Goal: Task Accomplishment & Management: Manage account settings

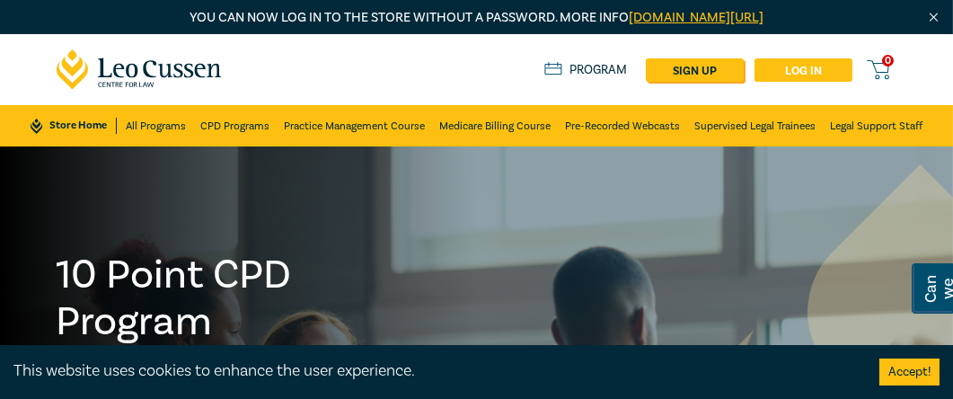
click at [794, 67] on link "Log in" at bounding box center [804, 69] width 98 height 23
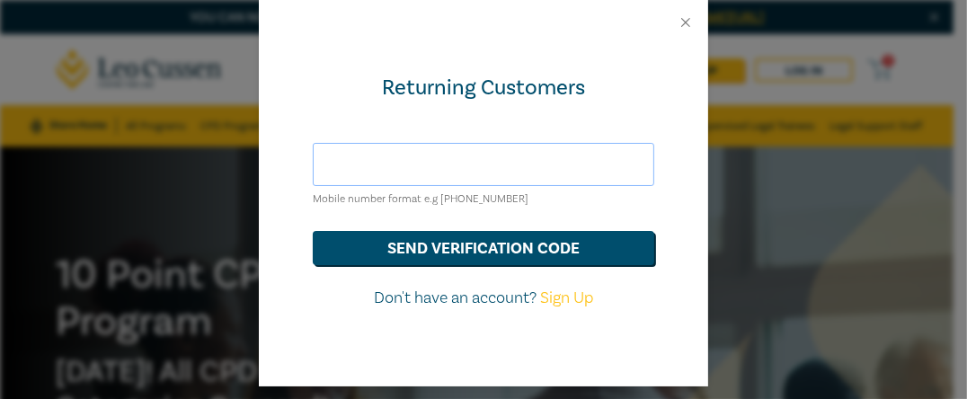
click at [439, 164] on input "text" at bounding box center [483, 164] width 341 height 43
click at [510, 166] on input "text" at bounding box center [483, 164] width 341 height 43
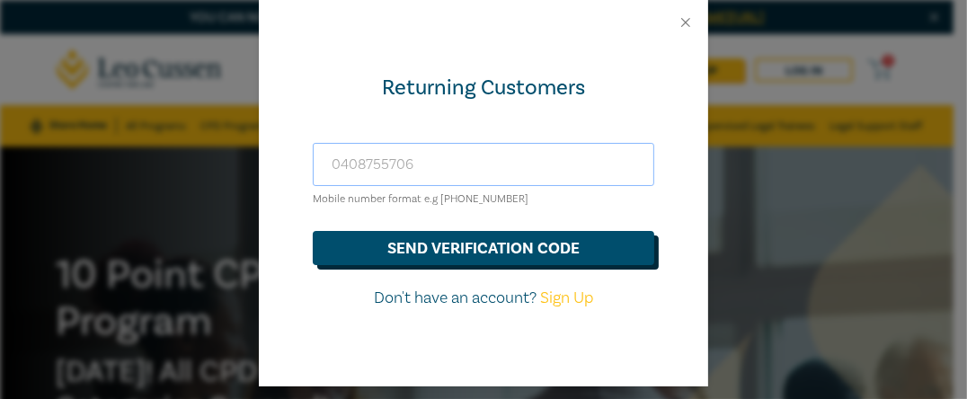
type input "0408755706"
click at [477, 241] on button "send verification code" at bounding box center [483, 248] width 341 height 34
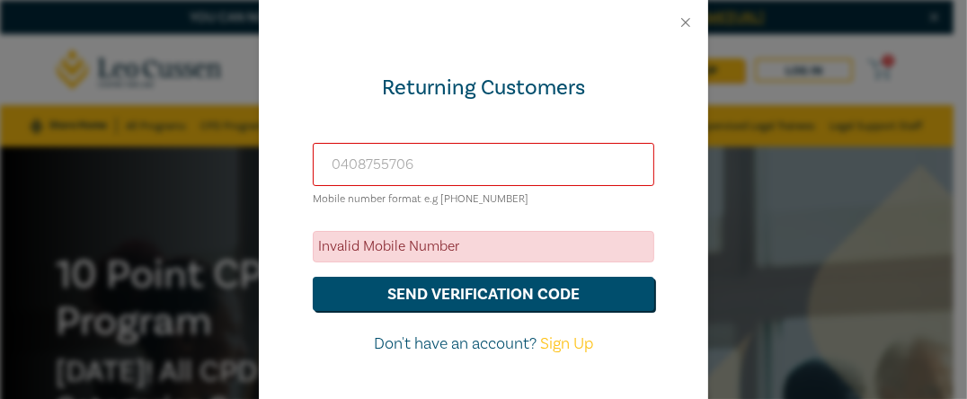
click at [428, 159] on input "0408755706" at bounding box center [483, 164] width 341 height 43
drag, startPoint x: 428, startPoint y: 159, endPoint x: 313, endPoint y: 169, distance: 115.4
click at [313, 169] on input "0408755706" at bounding box center [483, 164] width 341 height 43
click at [678, 20] on button "Close" at bounding box center [686, 22] width 16 height 16
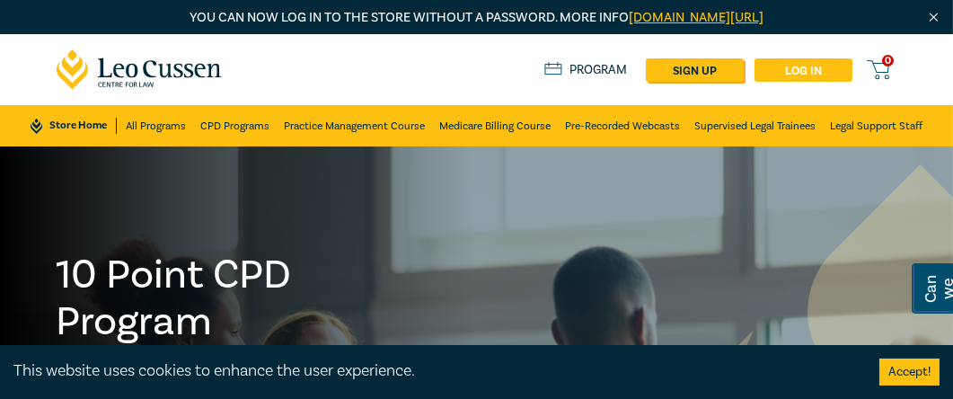
click at [793, 69] on link "Log in" at bounding box center [804, 69] width 98 height 23
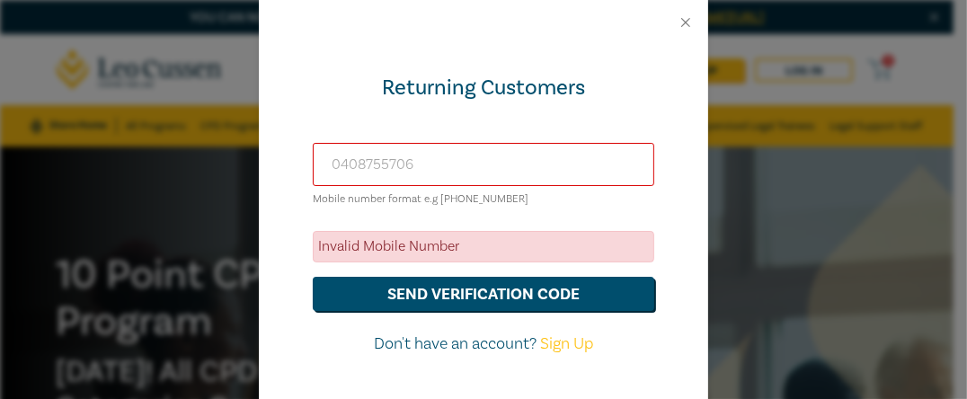
click at [487, 155] on input "0408755706" at bounding box center [483, 164] width 341 height 43
click at [328, 163] on input "0408755706" at bounding box center [483, 164] width 341 height 43
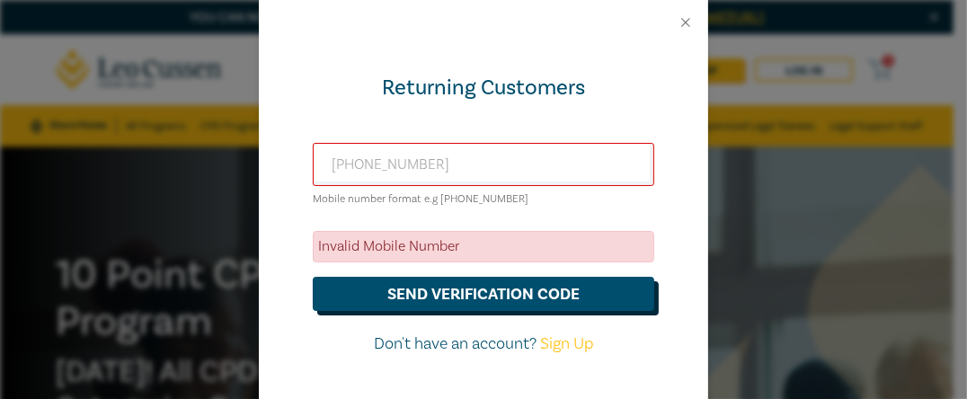
click at [425, 289] on button "send verification code" at bounding box center [483, 294] width 341 height 34
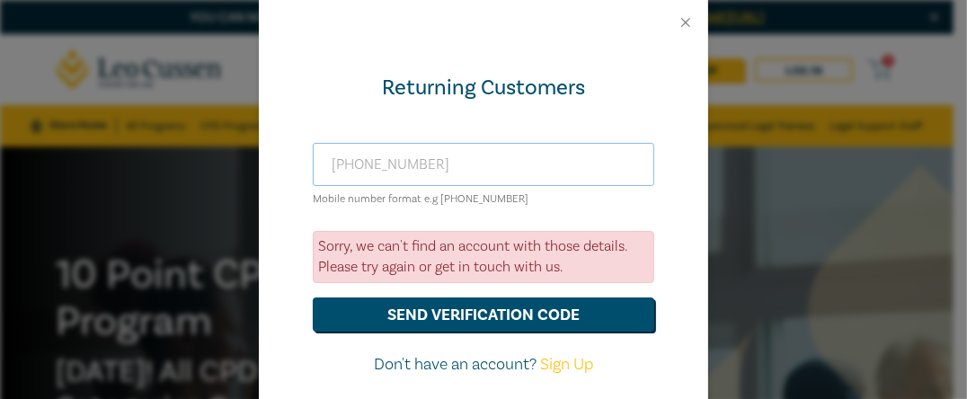
click at [351, 165] on input "+610408755706" at bounding box center [483, 164] width 341 height 43
type input "+61408755706"
click at [465, 309] on button "send verification code" at bounding box center [483, 314] width 341 height 34
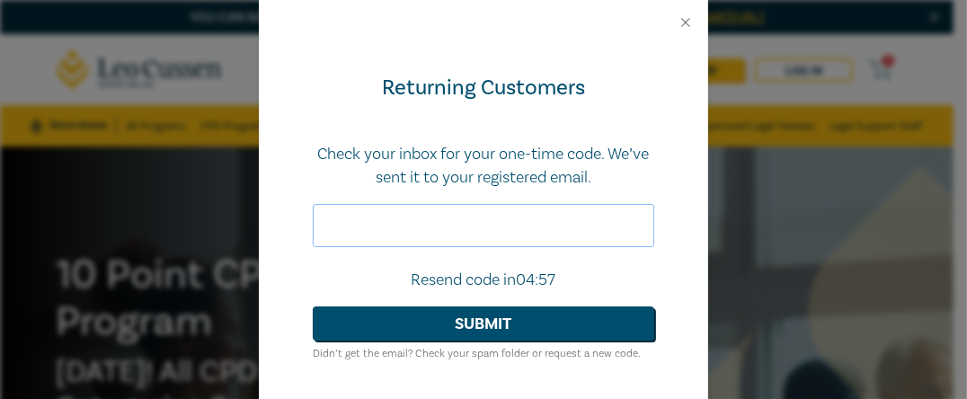
click at [483, 215] on input "text" at bounding box center [483, 225] width 341 height 43
click at [678, 22] on button "Close" at bounding box center [686, 22] width 16 height 16
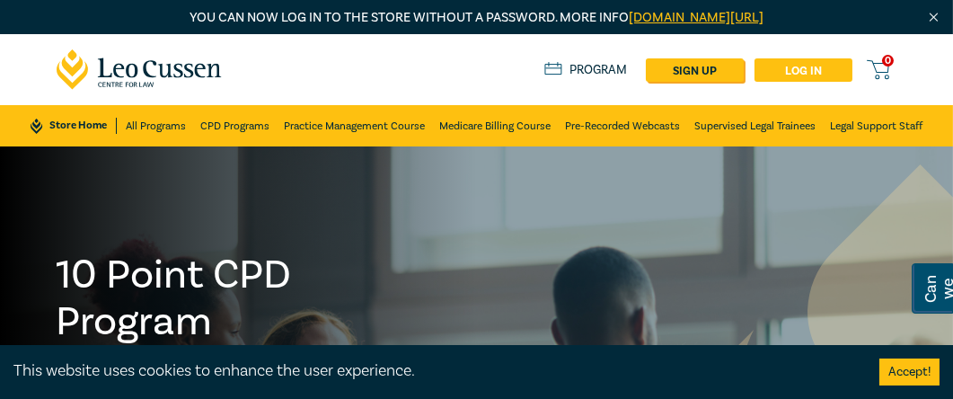
click at [824, 69] on link "Log in" at bounding box center [804, 69] width 98 height 23
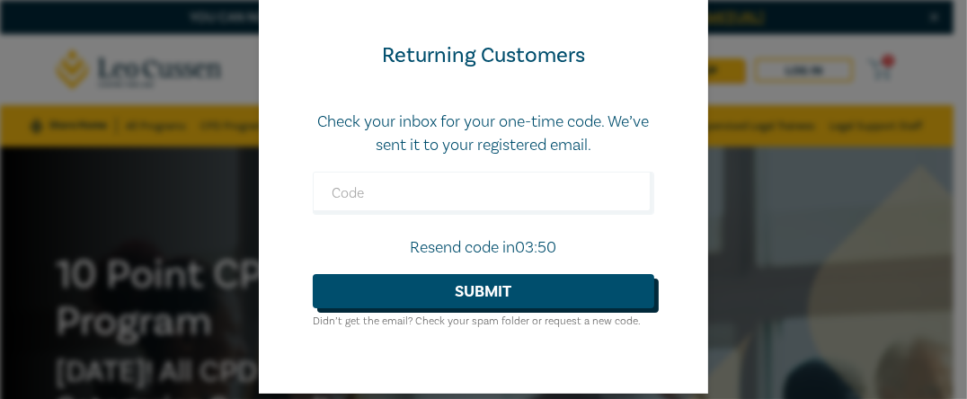
scroll to position [49, 0]
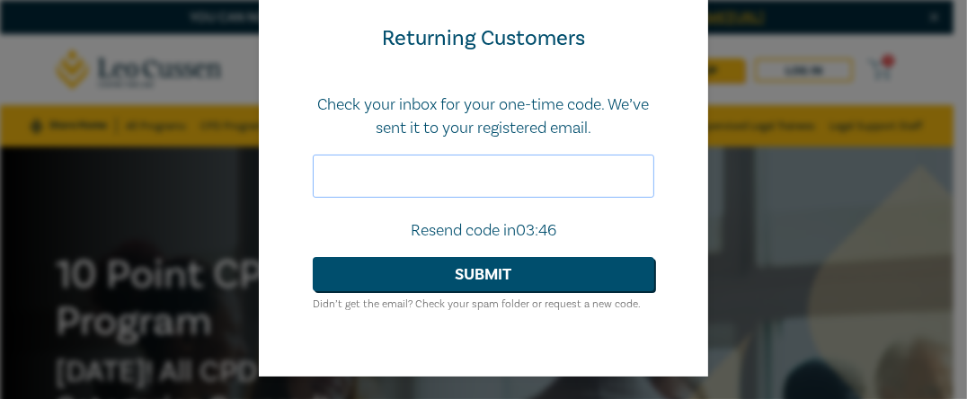
click at [377, 169] on input "text" at bounding box center [483, 176] width 341 height 43
type input "701677"
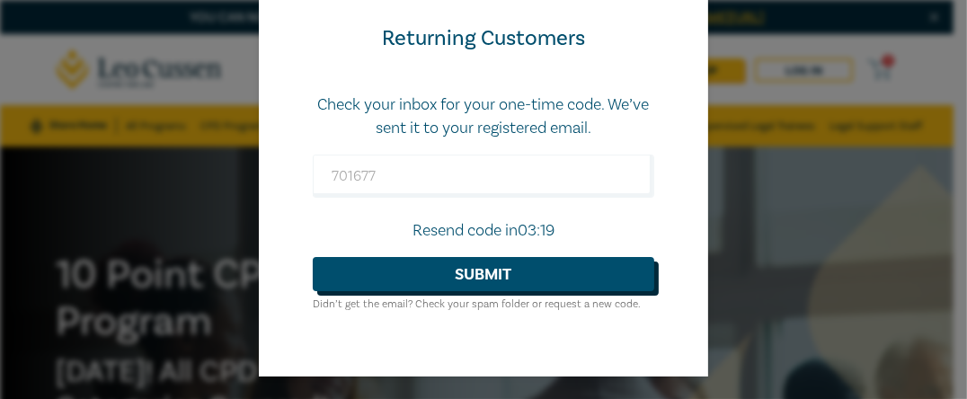
click at [469, 270] on button "Submit" at bounding box center [483, 274] width 341 height 34
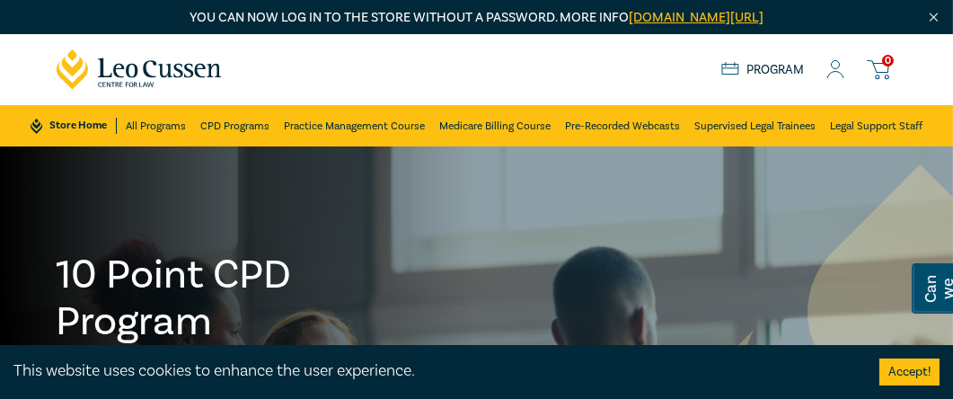
click at [835, 72] on icon at bounding box center [837, 75] width 16 height 6
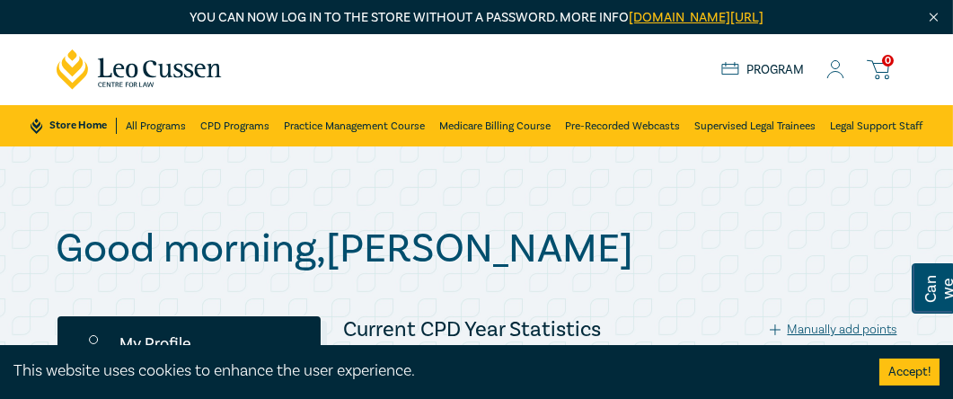
click at [836, 69] on circle at bounding box center [836, 65] width 8 height 8
click at [833, 73] on icon at bounding box center [836, 69] width 18 height 19
click at [834, 66] on icon at bounding box center [836, 69] width 18 height 19
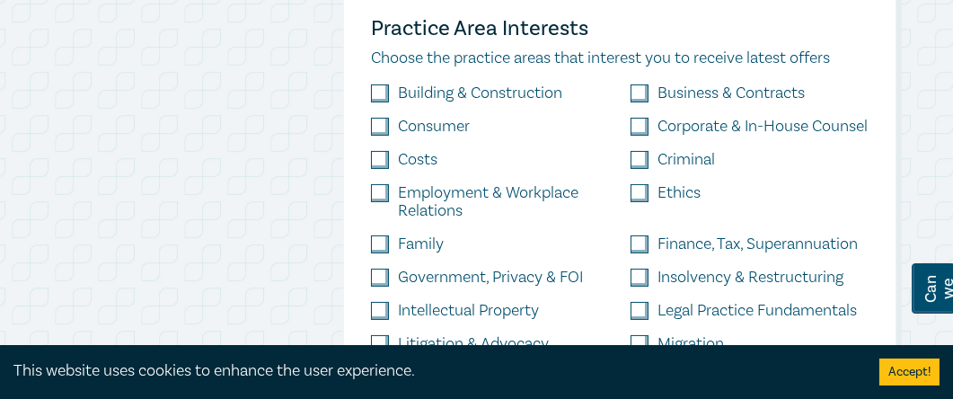
scroll to position [449, 0]
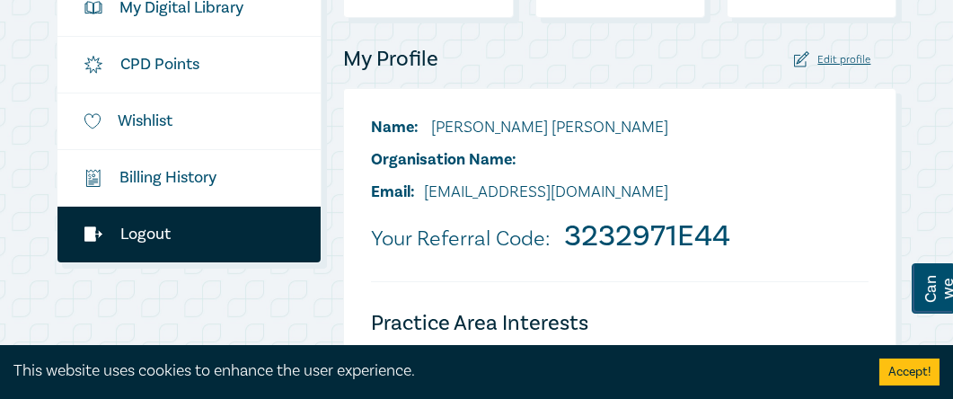
click at [154, 237] on link "Logout" at bounding box center [190, 235] width 264 height 56
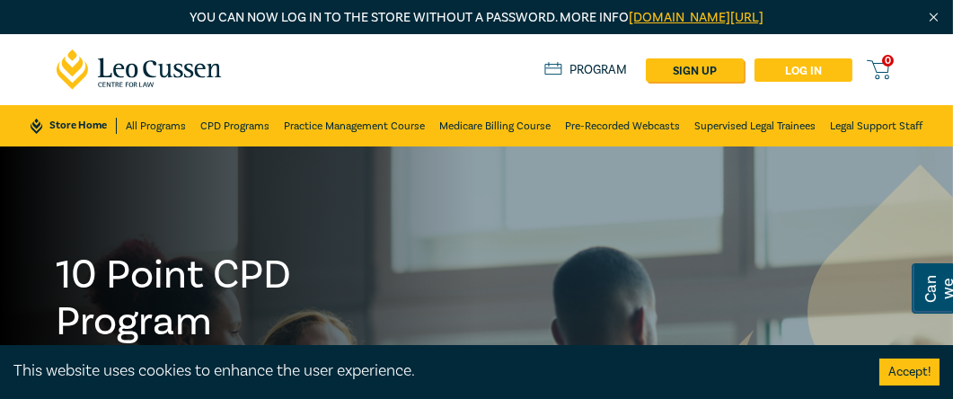
click at [807, 68] on link "Log in" at bounding box center [804, 69] width 98 height 23
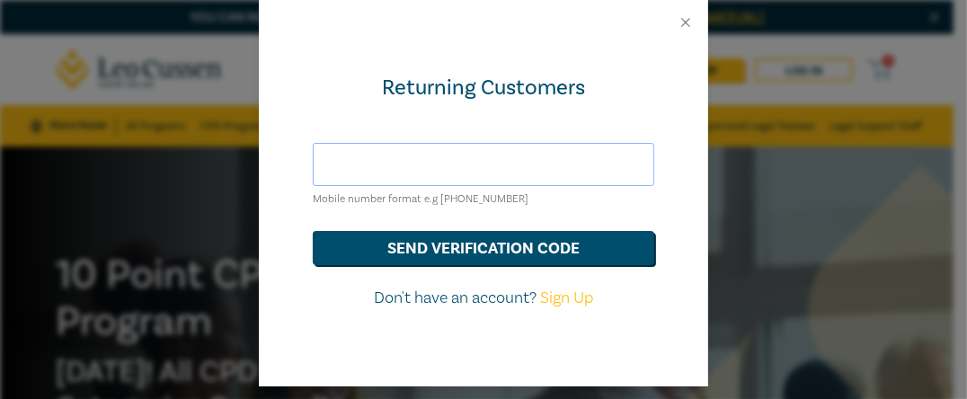
click at [488, 156] on input "text" at bounding box center [483, 164] width 341 height 43
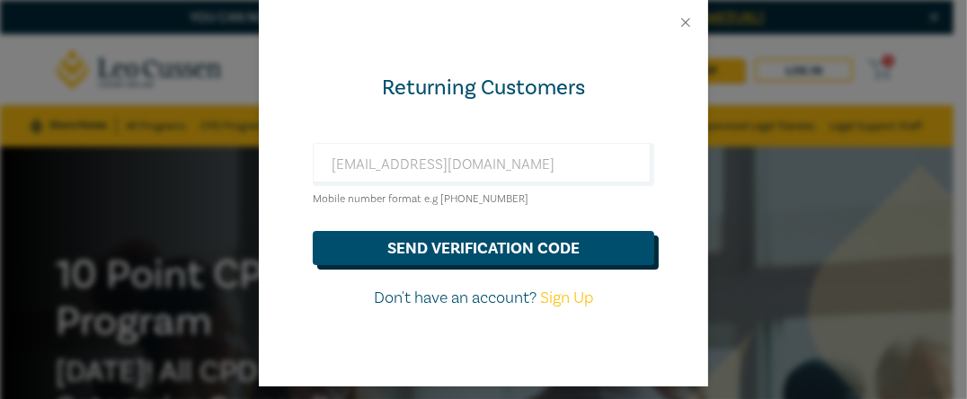
click at [457, 250] on button "send verification code" at bounding box center [483, 248] width 341 height 34
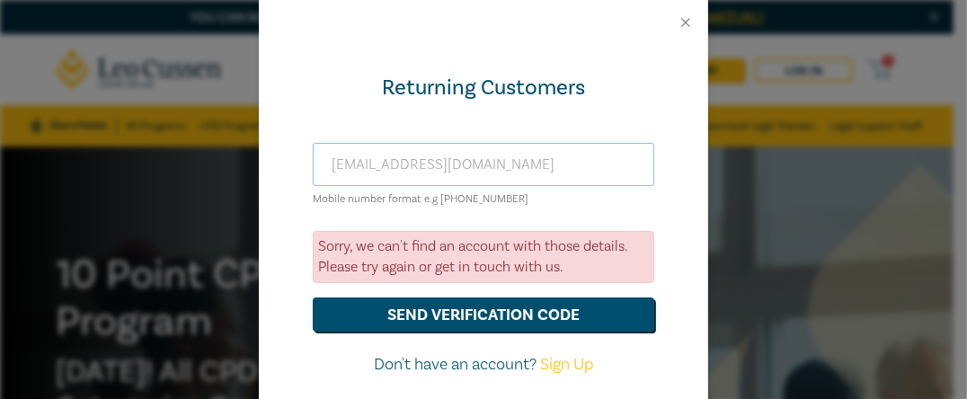
click at [495, 170] on input "staffieridean@gmail.com" at bounding box center [483, 164] width 341 height 43
type input "dean.staffieri@aggreko.com"
click at [456, 315] on button "send verification code" at bounding box center [483, 314] width 341 height 34
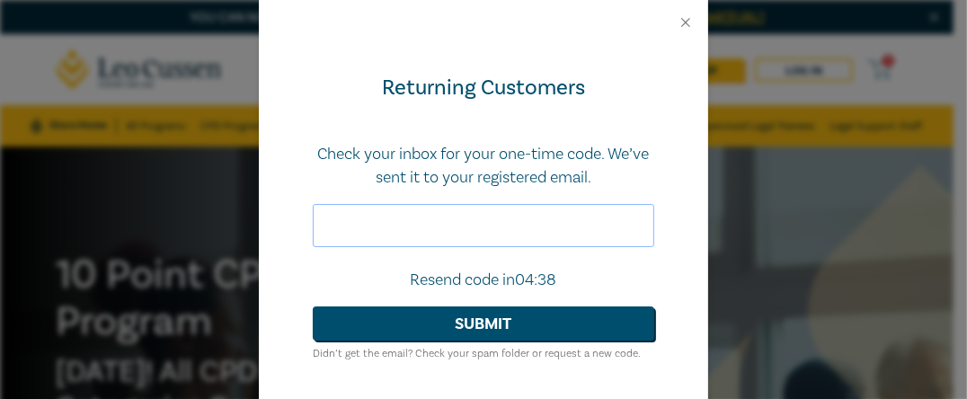
click at [454, 228] on input "text" at bounding box center [483, 225] width 341 height 43
paste input "700470"
type input "700470"
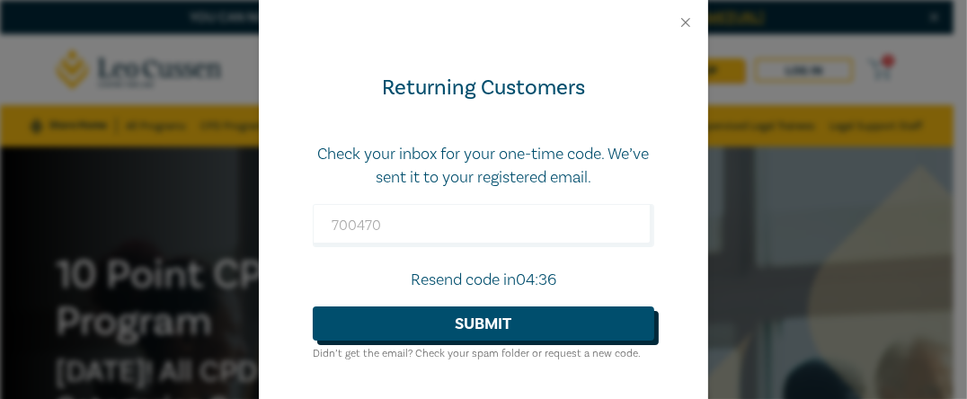
click at [487, 328] on button "Submit" at bounding box center [483, 323] width 341 height 34
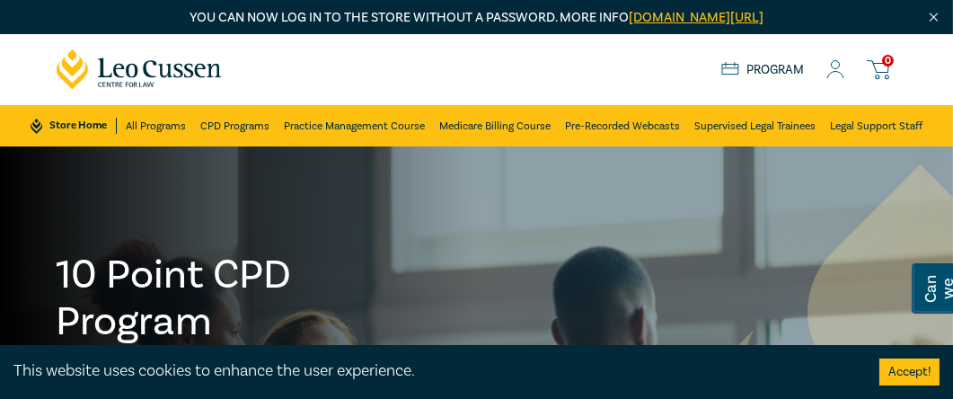
click at [838, 66] on icon at bounding box center [836, 69] width 18 height 19
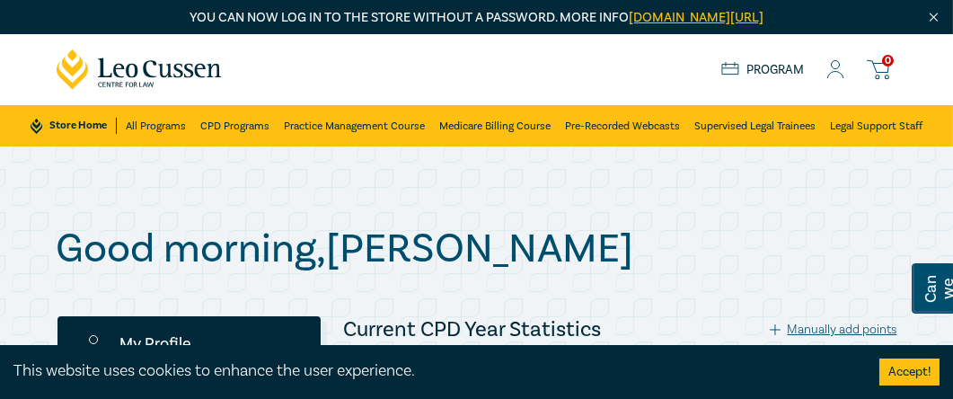
click at [836, 67] on icon at bounding box center [836, 69] width 18 height 19
click at [838, 68] on circle at bounding box center [836, 65] width 8 height 8
click at [834, 67] on icon at bounding box center [836, 69] width 18 height 19
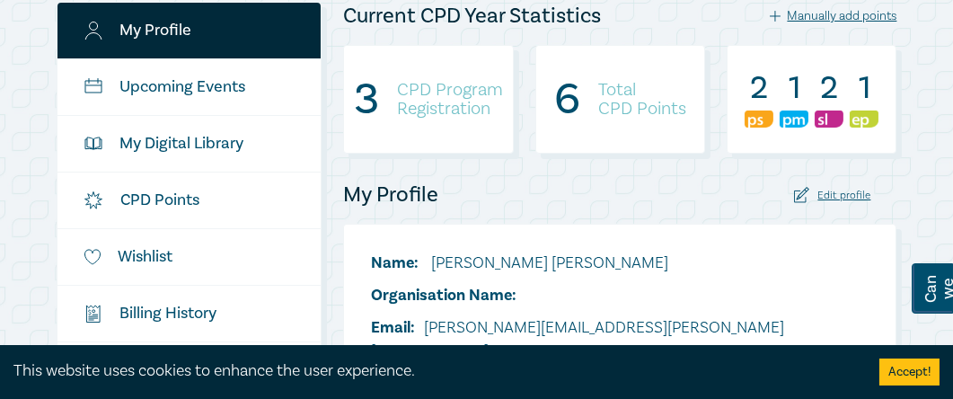
scroll to position [299, 0]
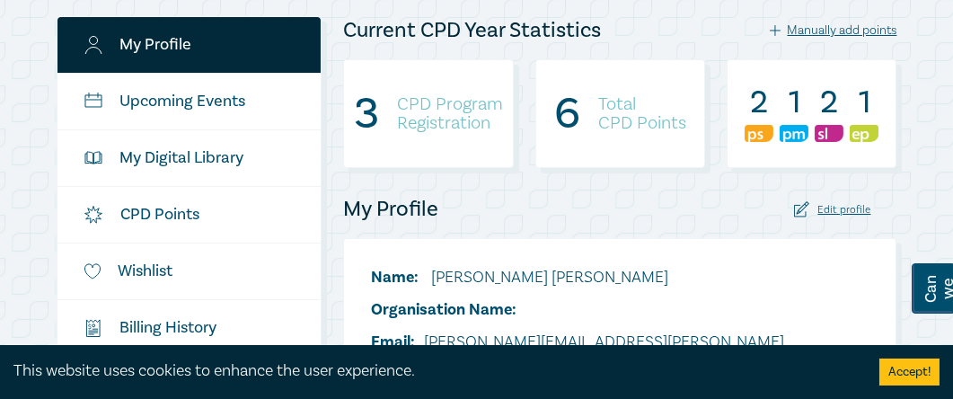
click at [173, 44] on link "My Profile" at bounding box center [190, 45] width 264 height 56
click at [846, 212] on div "Edit profile" at bounding box center [832, 209] width 77 height 17
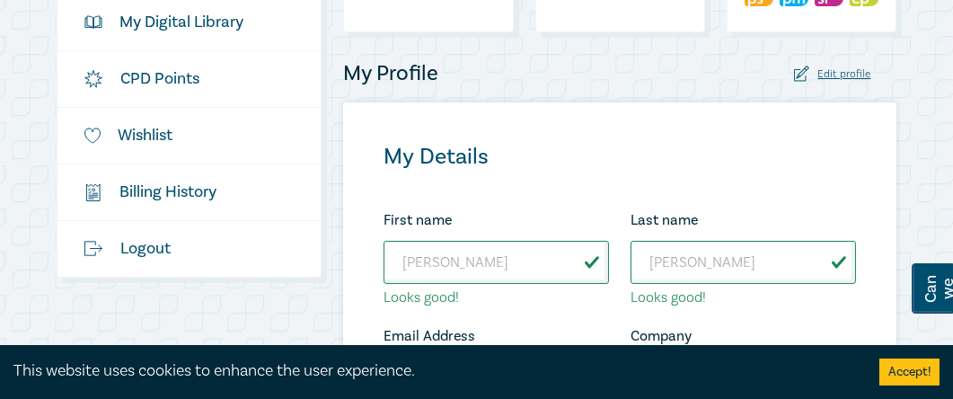
scroll to position [449, 0]
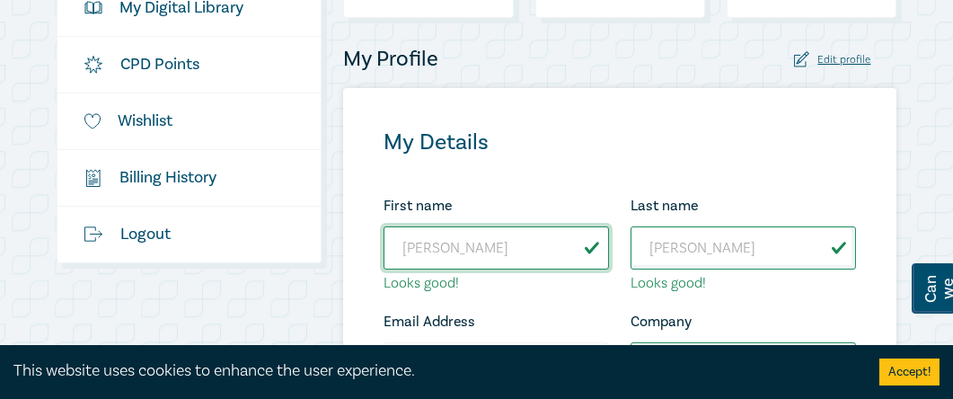
click at [448, 245] on input "[PERSON_NAME]" at bounding box center [497, 247] width 226 height 43
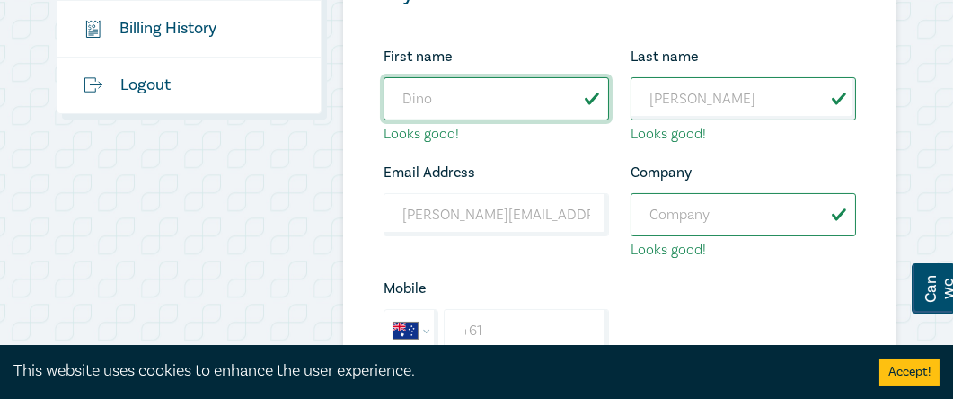
type input "Dino"
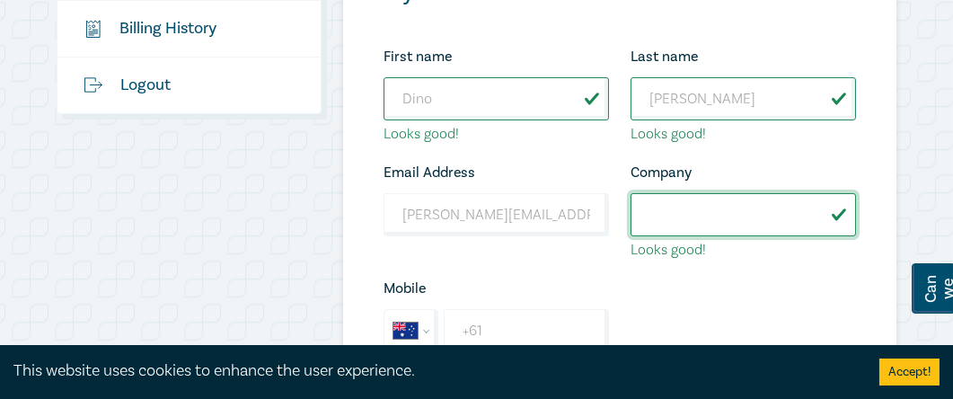
click at [688, 210] on input "Company" at bounding box center [744, 214] width 226 height 43
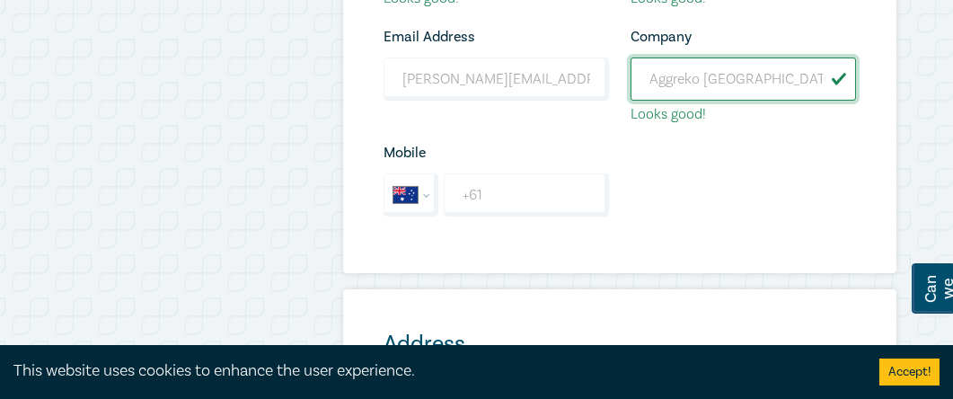
scroll to position [749, 0]
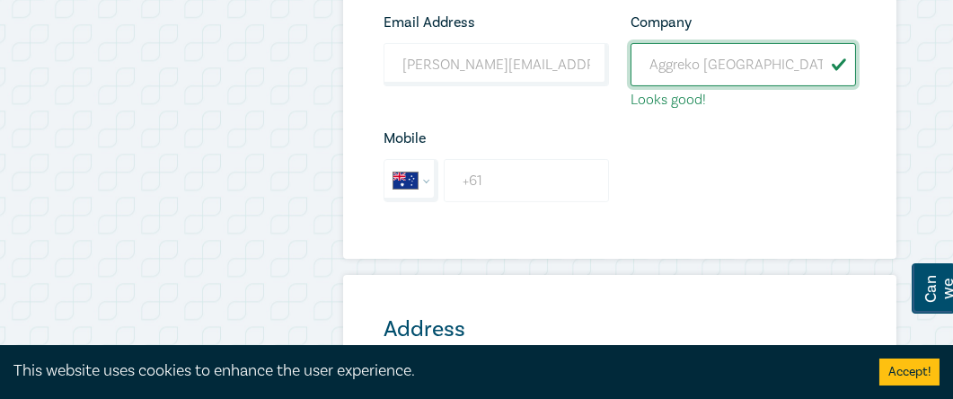
type input "Aggreko Australia"
click at [539, 181] on input "+61" at bounding box center [526, 180] width 165 height 43
type input "+61 408 755 706"
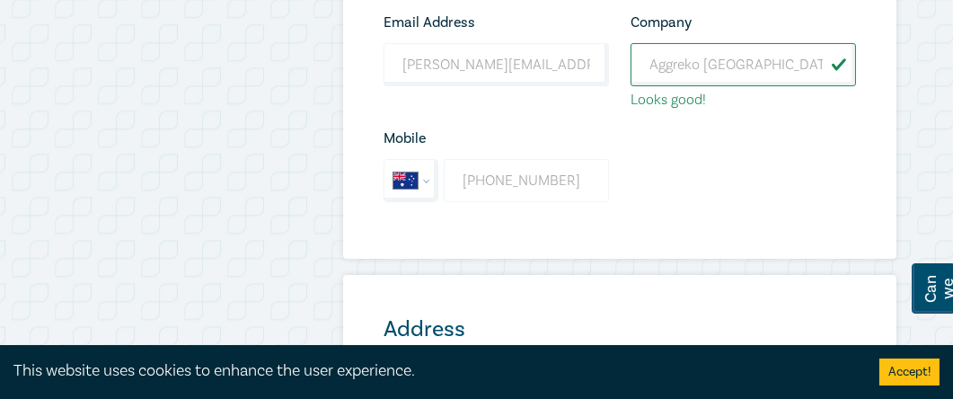
type input "15 Lower Dr"
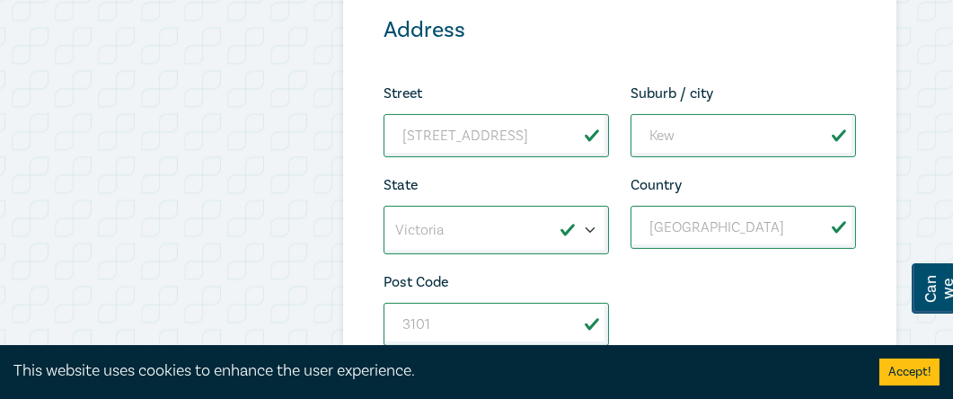
scroll to position [1198, 0]
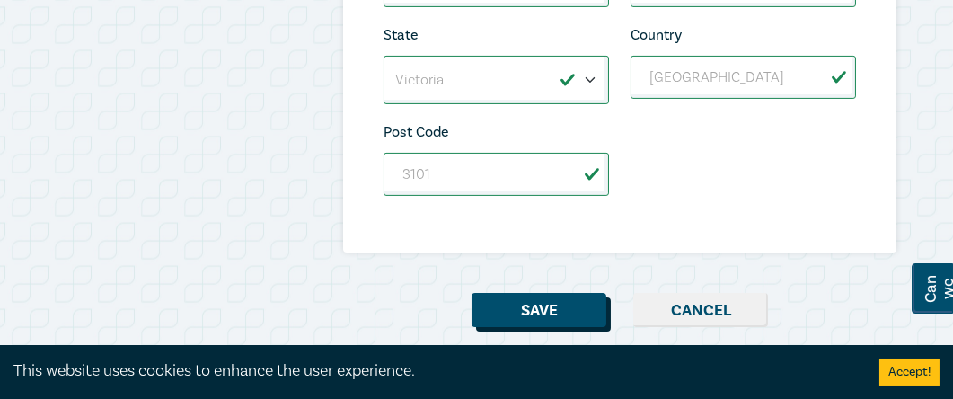
click at [541, 308] on button "Save" at bounding box center [539, 310] width 135 height 34
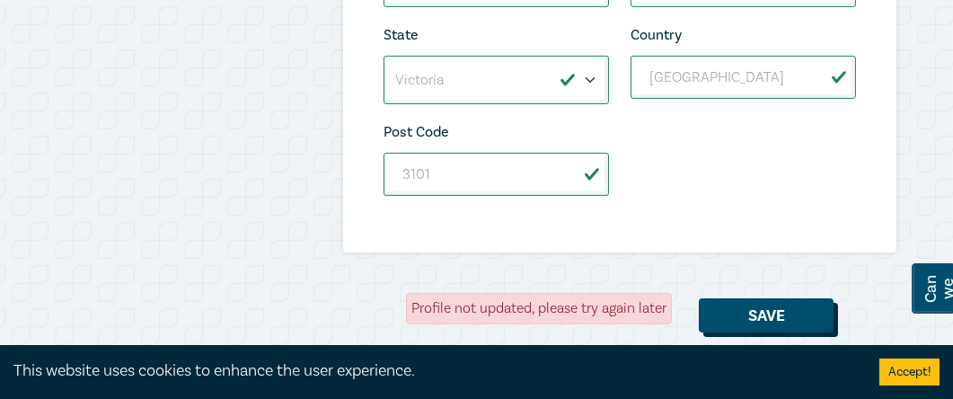
click at [761, 312] on button "Save" at bounding box center [766, 315] width 135 height 34
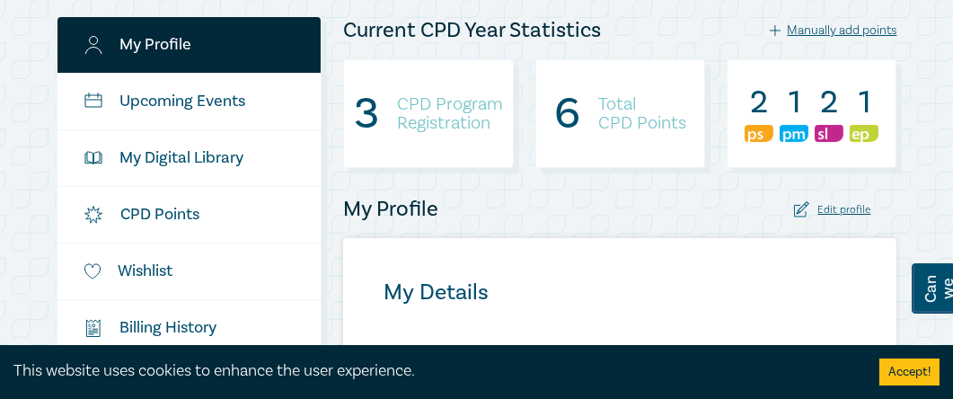
scroll to position [0, 0]
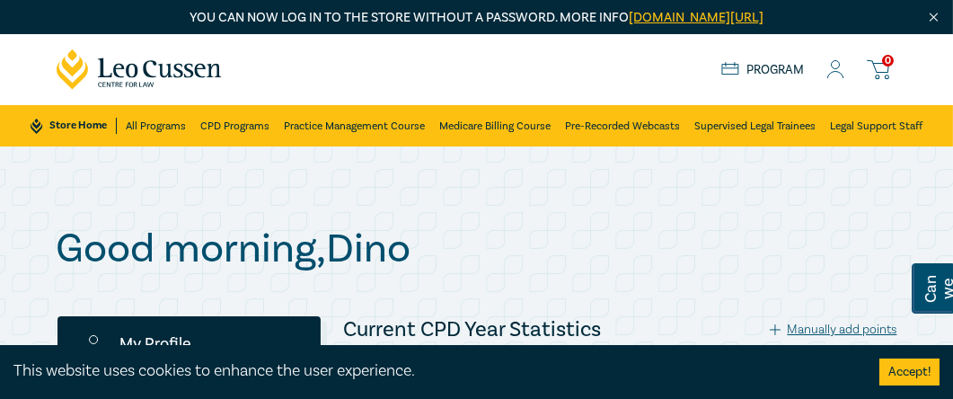
click at [770, 68] on link "Program" at bounding box center [764, 70] width 84 height 16
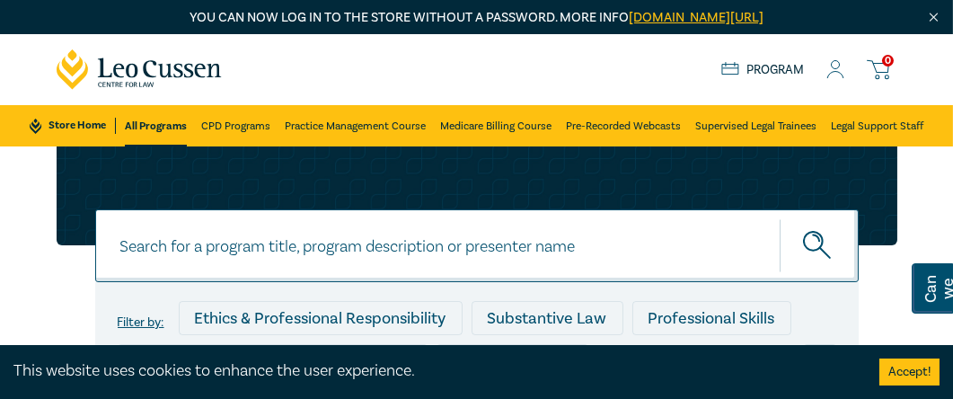
click at [838, 67] on circle at bounding box center [836, 65] width 8 height 8
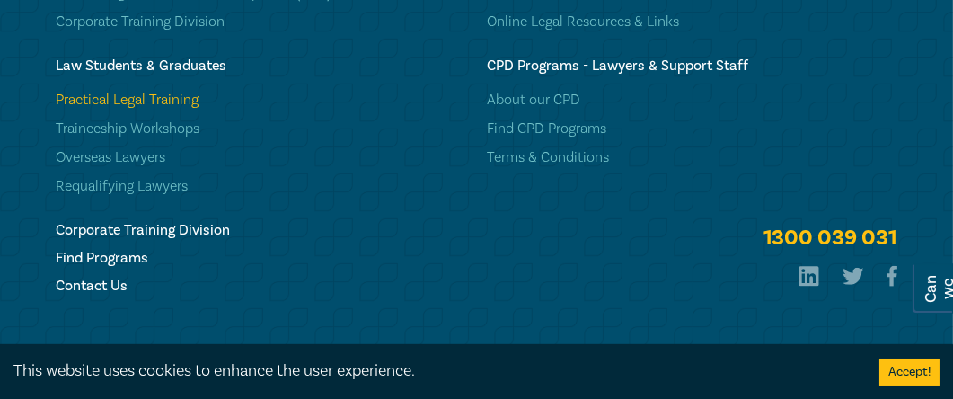
scroll to position [2449, 0]
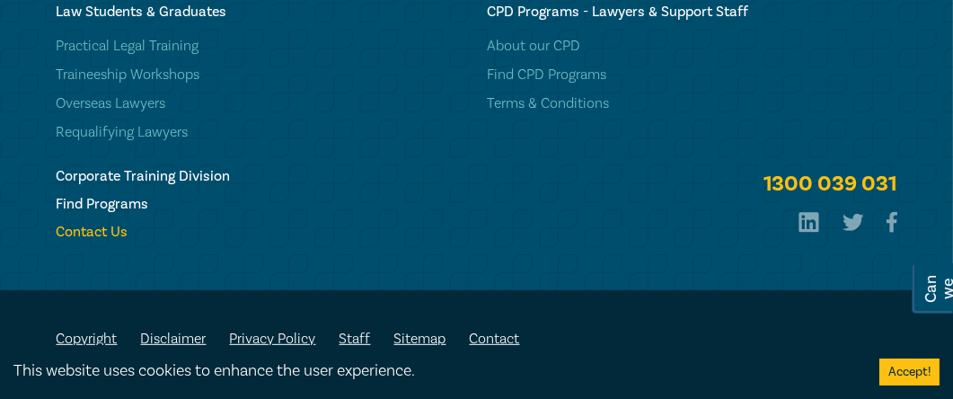
click at [108, 225] on h6 "Contact Us" at bounding box center [262, 232] width 410 height 17
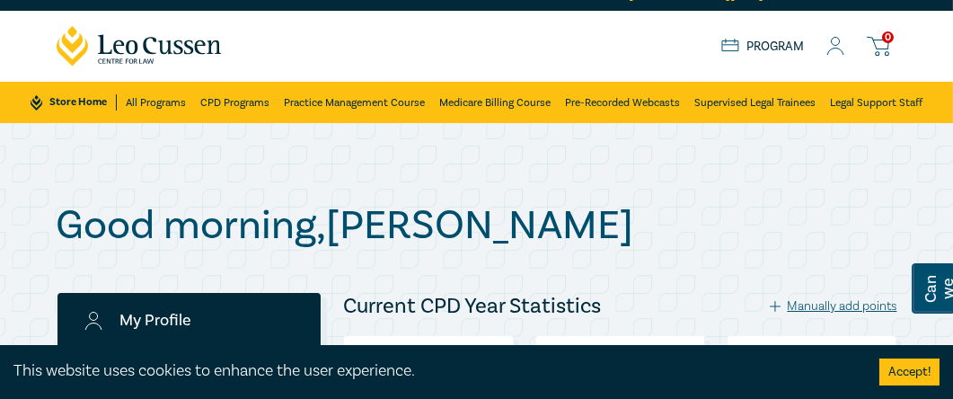
scroll to position [0, 0]
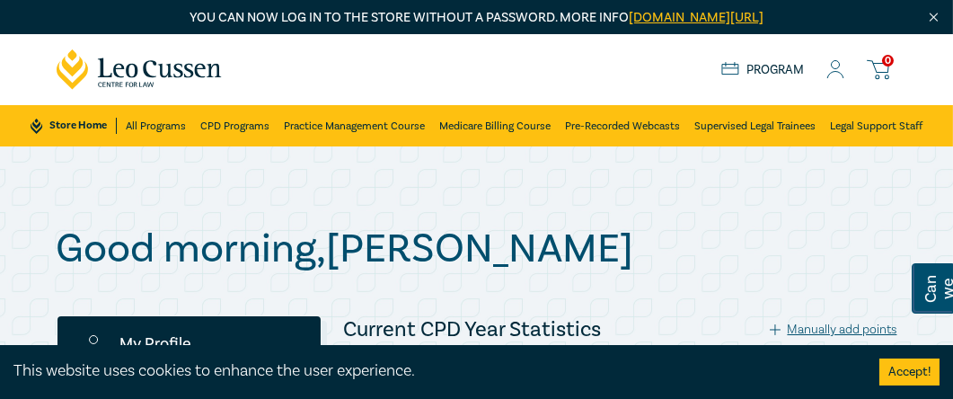
click at [838, 73] on icon at bounding box center [836, 69] width 18 height 19
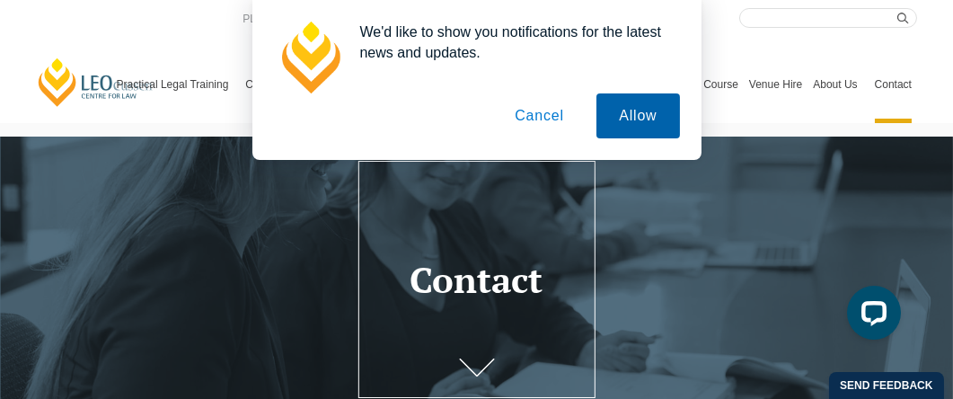
click at [630, 115] on button "Allow" at bounding box center [638, 115] width 83 height 45
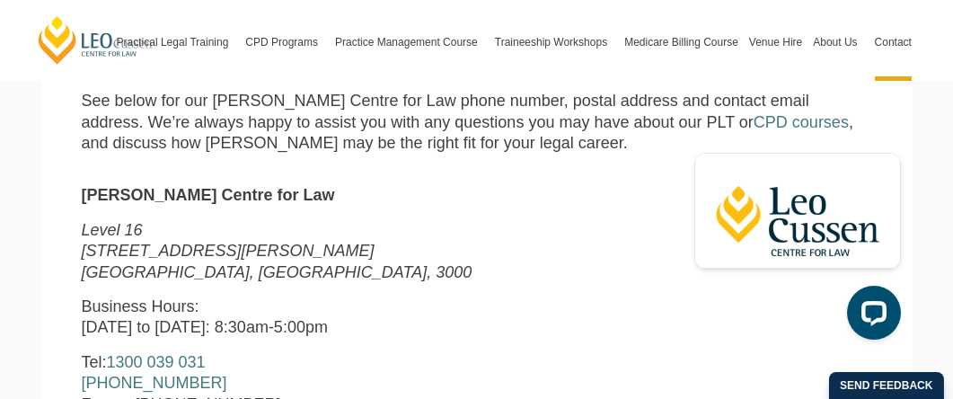
scroll to position [570, 0]
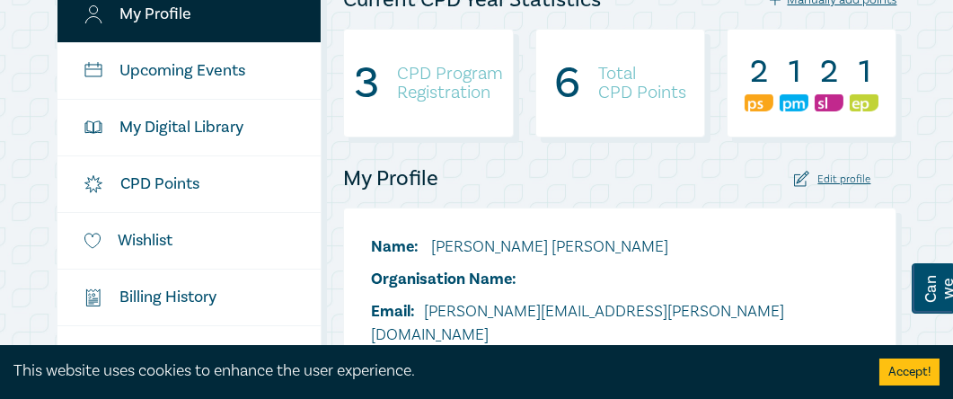
scroll to position [299, 0]
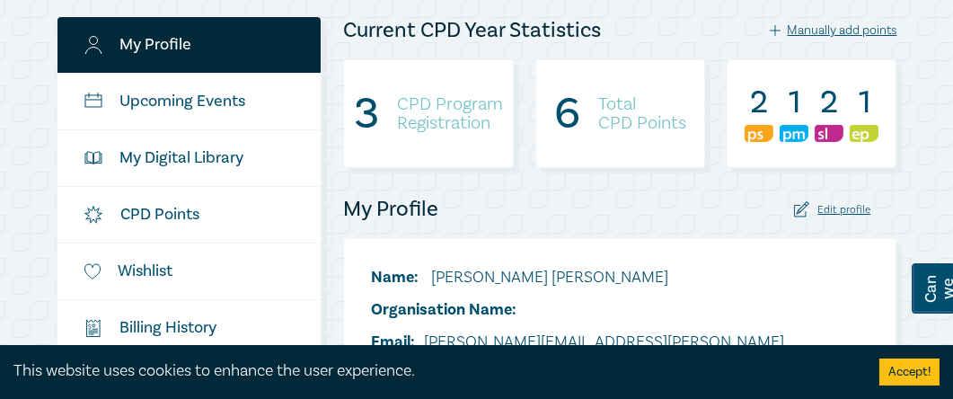
click at [842, 209] on div "Edit profile" at bounding box center [832, 209] width 77 height 17
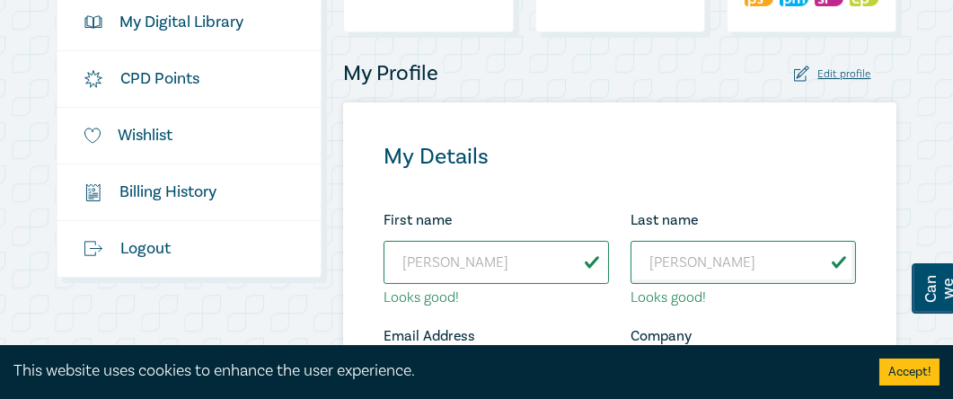
scroll to position [449, 0]
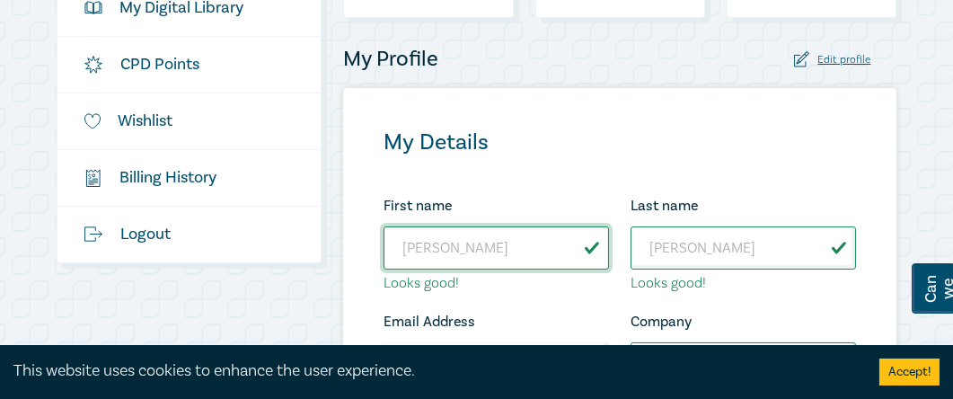
click at [439, 245] on input "[PERSON_NAME]" at bounding box center [497, 247] width 226 height 43
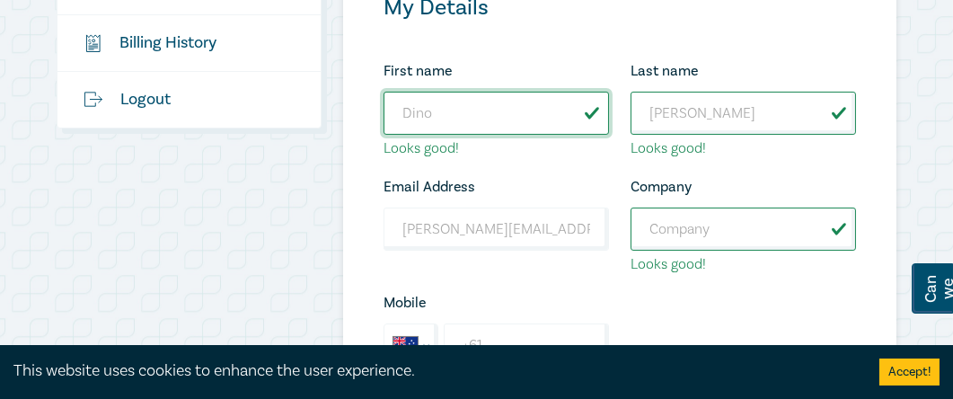
scroll to position [598, 0]
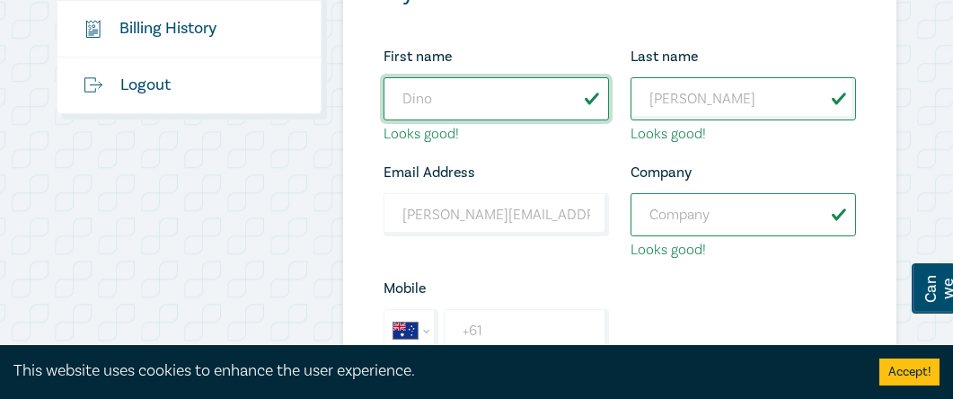
type input "Dino"
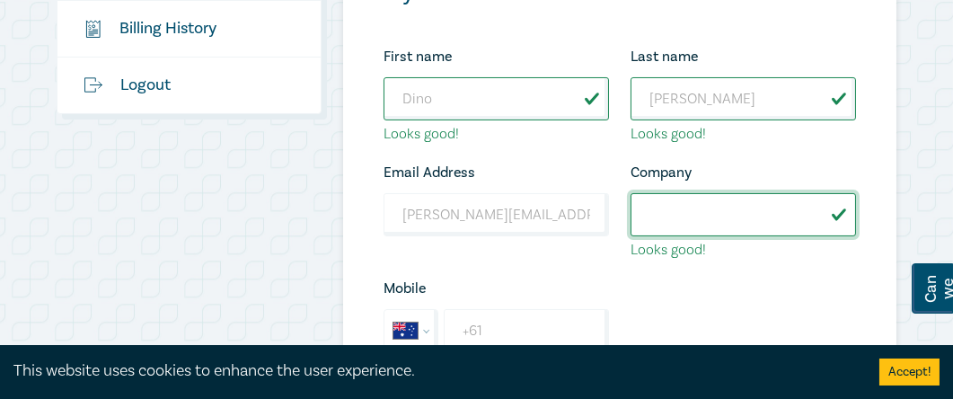
click at [684, 210] on input "Company" at bounding box center [744, 214] width 226 height 43
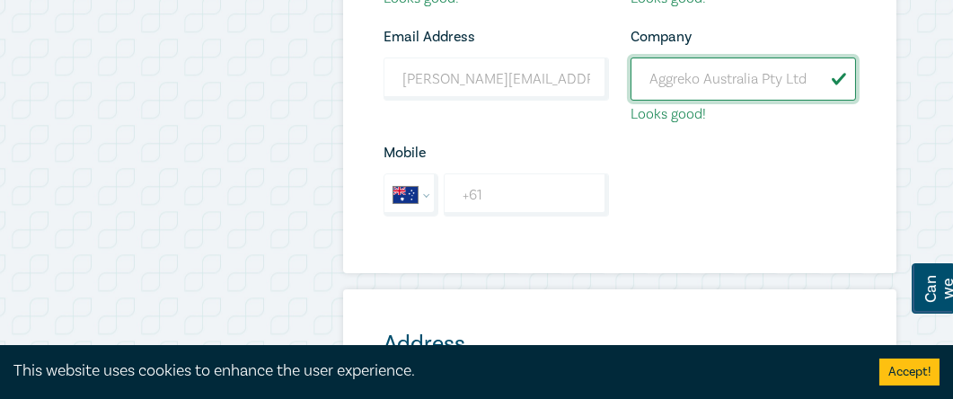
scroll to position [749, 0]
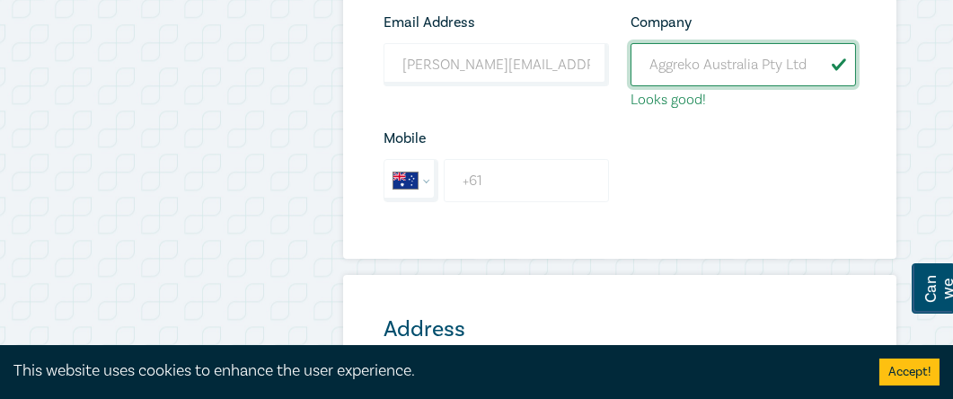
type input "Aggreko Australia Pty Ltd"
click at [501, 180] on input "+61" at bounding box center [526, 180] width 165 height 43
type input "+61 408 755 706"
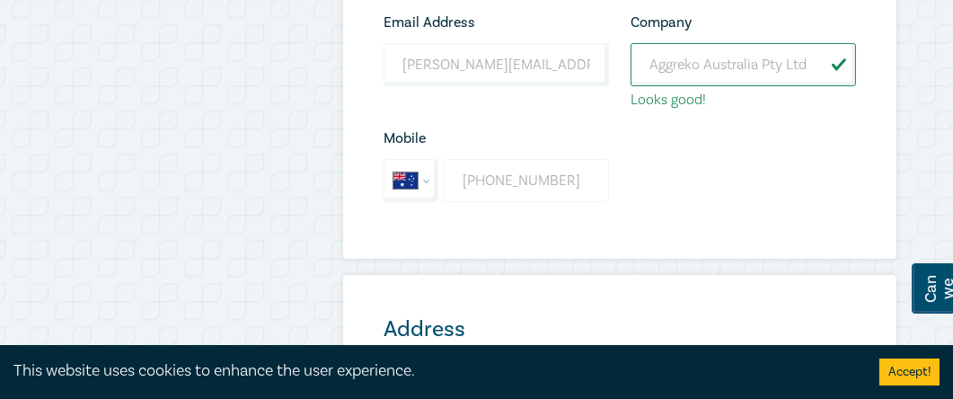
type input "15 Lower Dr"
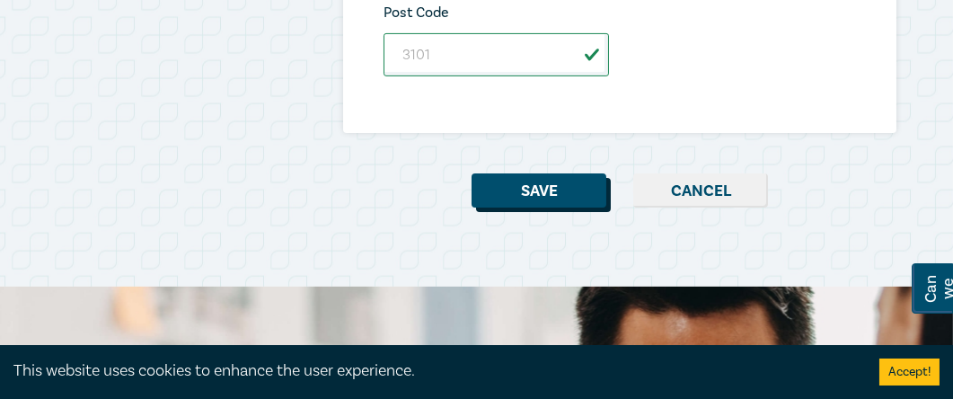
scroll to position [1348, 0]
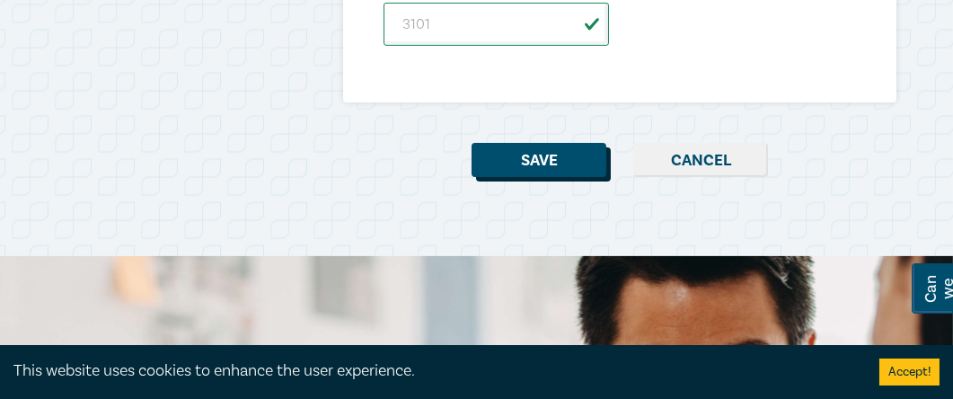
click at [536, 154] on button "Save" at bounding box center [539, 160] width 135 height 34
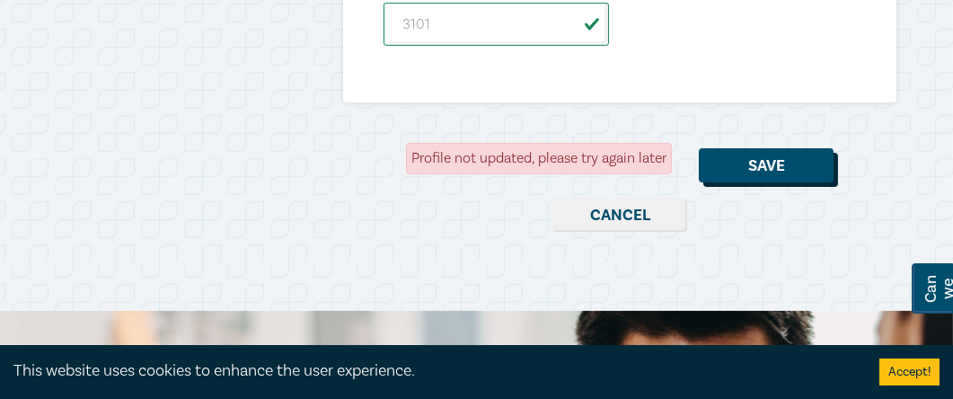
click at [770, 164] on button "Save" at bounding box center [766, 165] width 135 height 34
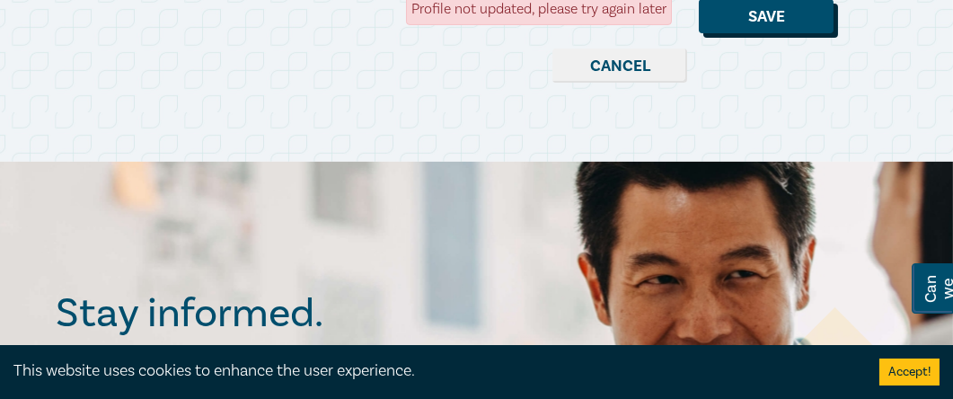
click at [811, 10] on button "Save" at bounding box center [766, 16] width 135 height 34
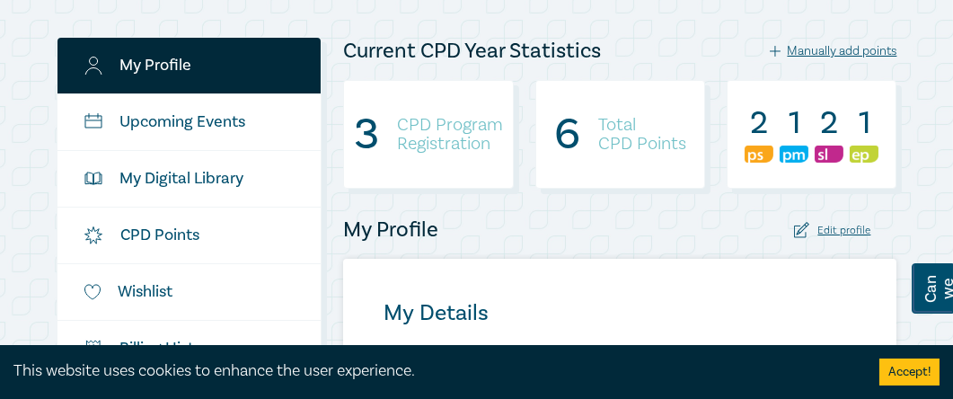
scroll to position [0, 0]
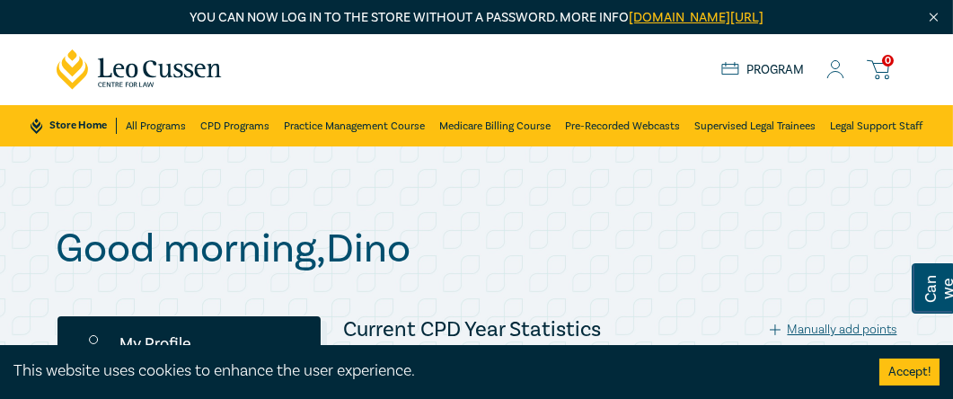
click at [832, 66] on circle at bounding box center [836, 65] width 8 height 8
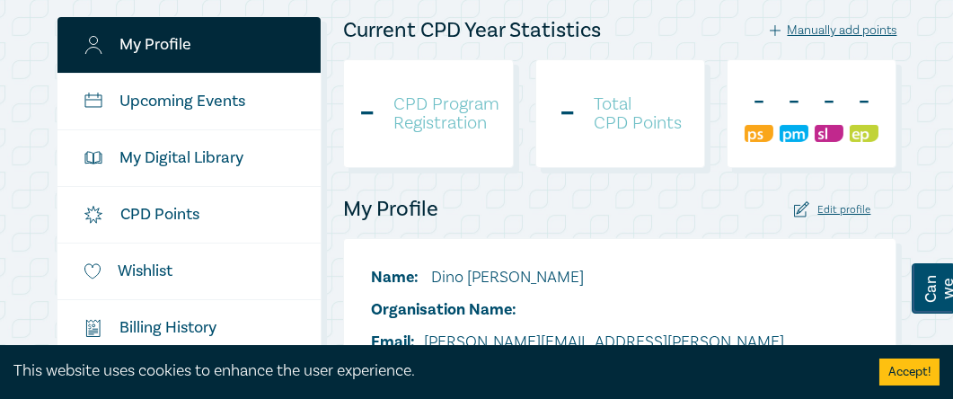
scroll to position [598, 0]
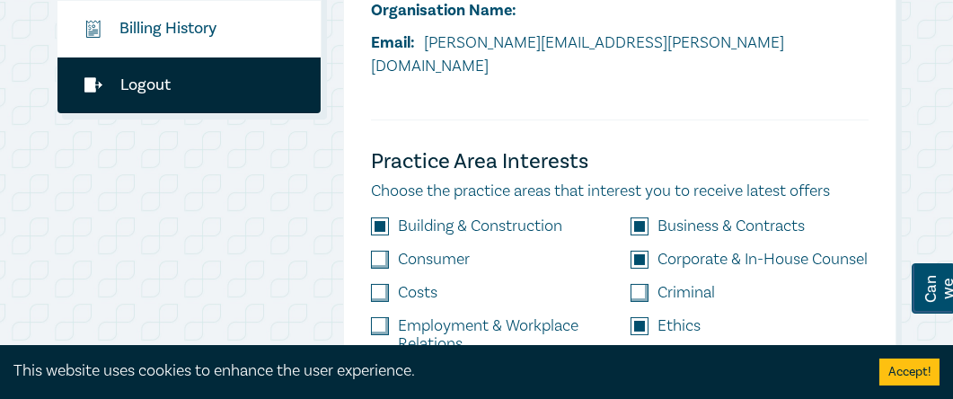
click at [148, 88] on link "Logout" at bounding box center [190, 86] width 264 height 56
